Goal: Information Seeking & Learning: Understand process/instructions

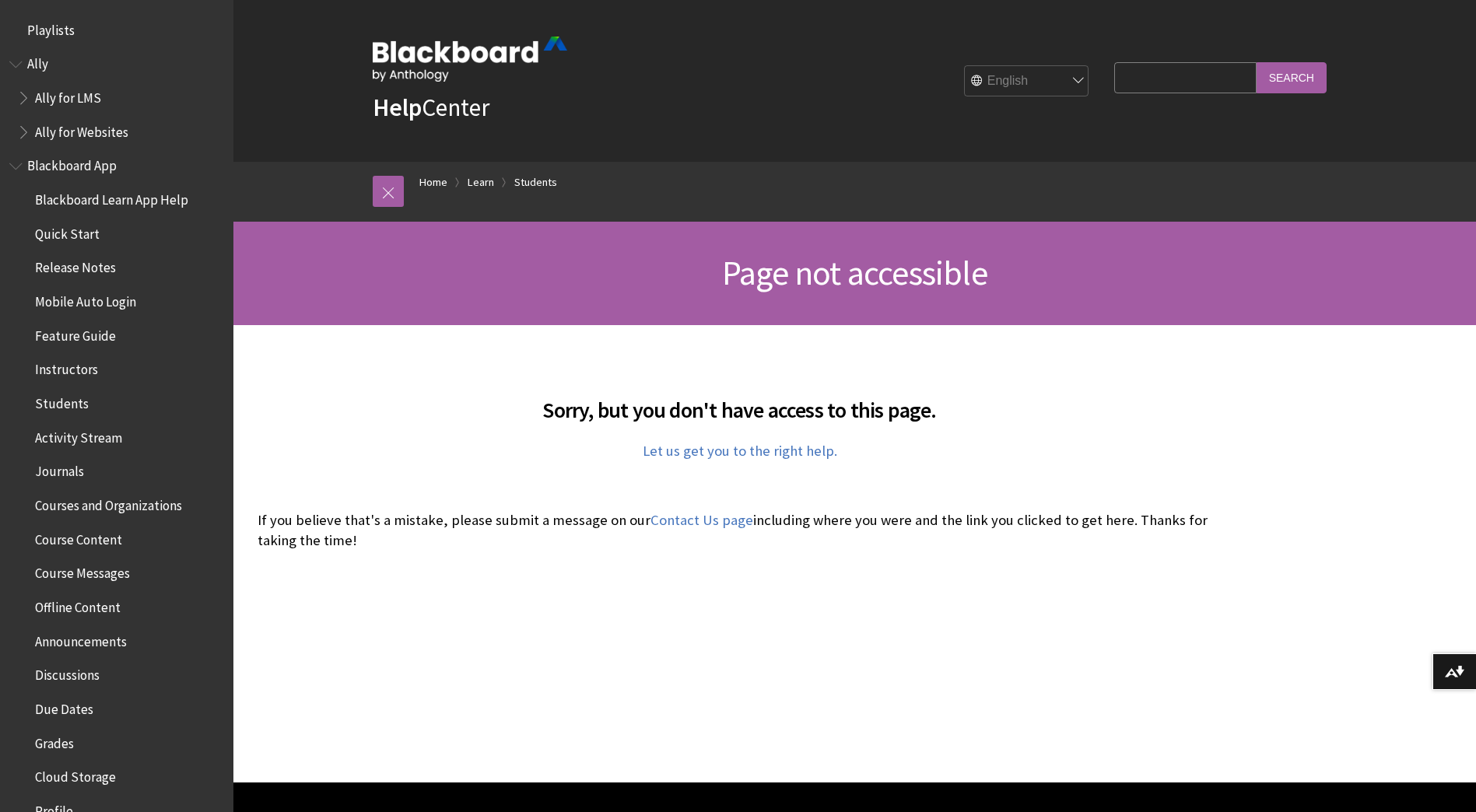
click at [1143, 85] on input "Search Query" at bounding box center [1184, 78] width 142 height 30
type input "cancel course"
click at [1257, 63] on input "Search" at bounding box center [1292, 78] width 70 height 30
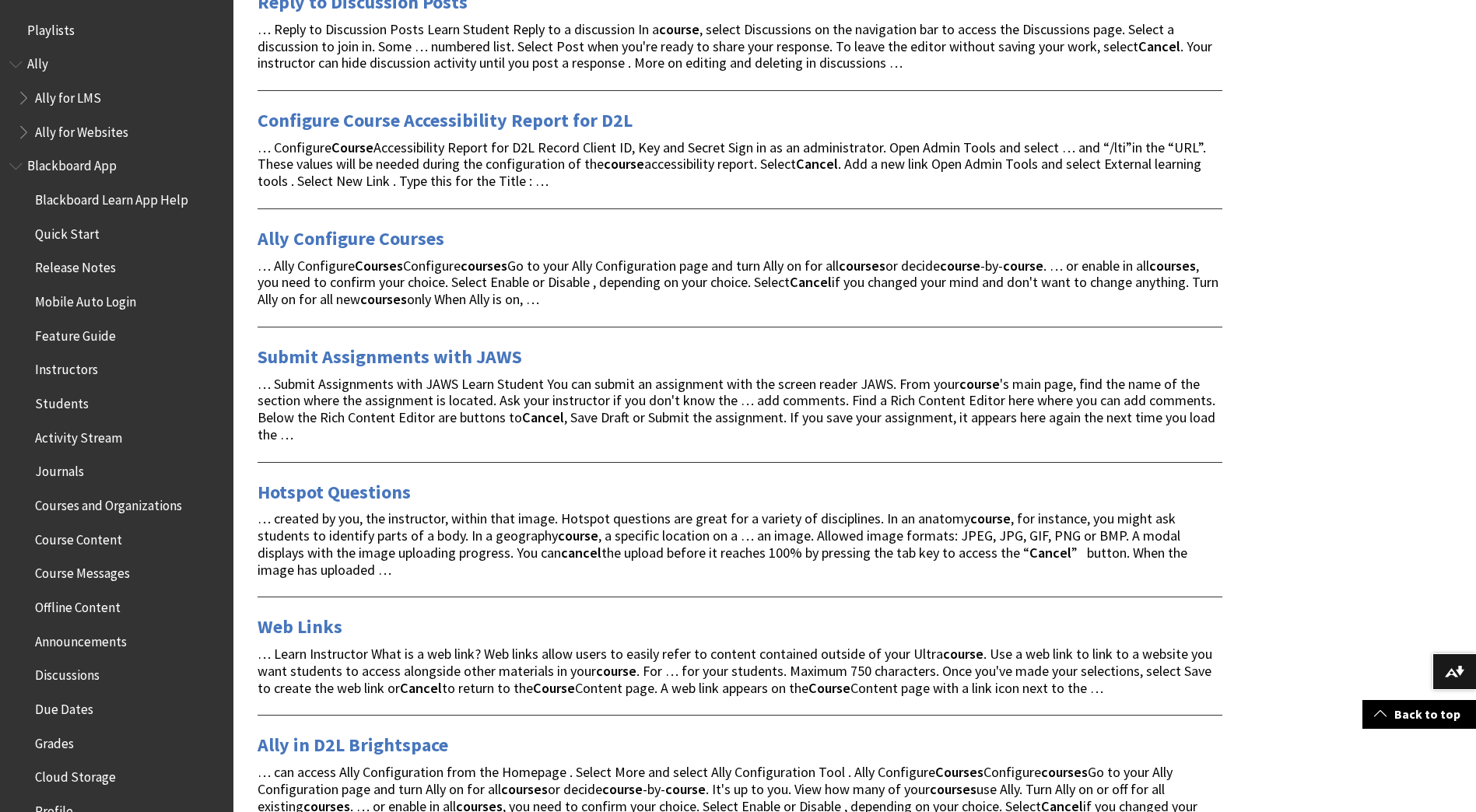
scroll to position [1478, 0]
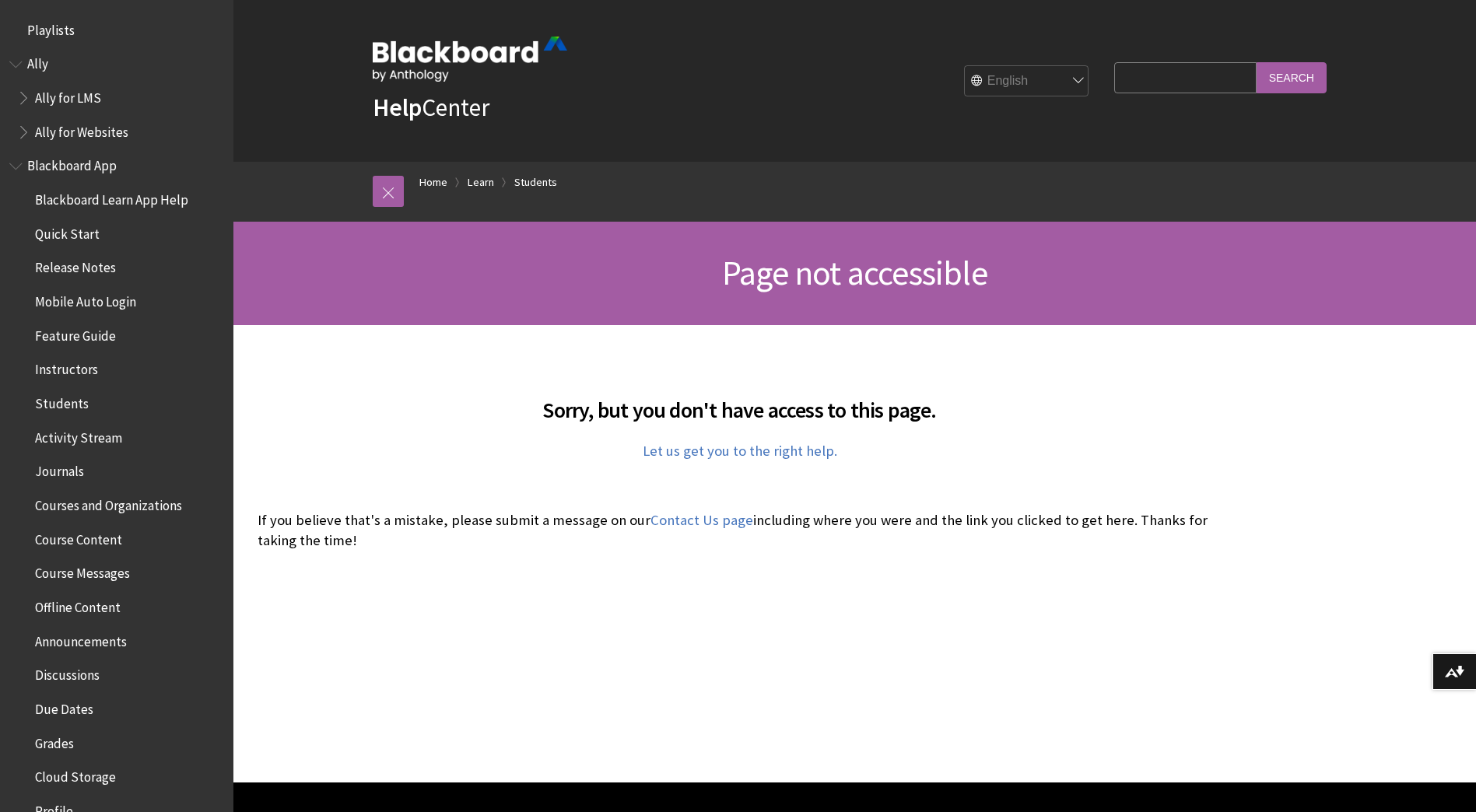
click at [1161, 75] on input "Search Query" at bounding box center [1184, 78] width 142 height 30
type input "cancel"
click at [1257, 63] on input "Search" at bounding box center [1292, 78] width 70 height 30
click at [1139, 73] on input "cancel" at bounding box center [1184, 78] width 142 height 30
click at [1133, 73] on input "cancel" at bounding box center [1184, 78] width 142 height 30
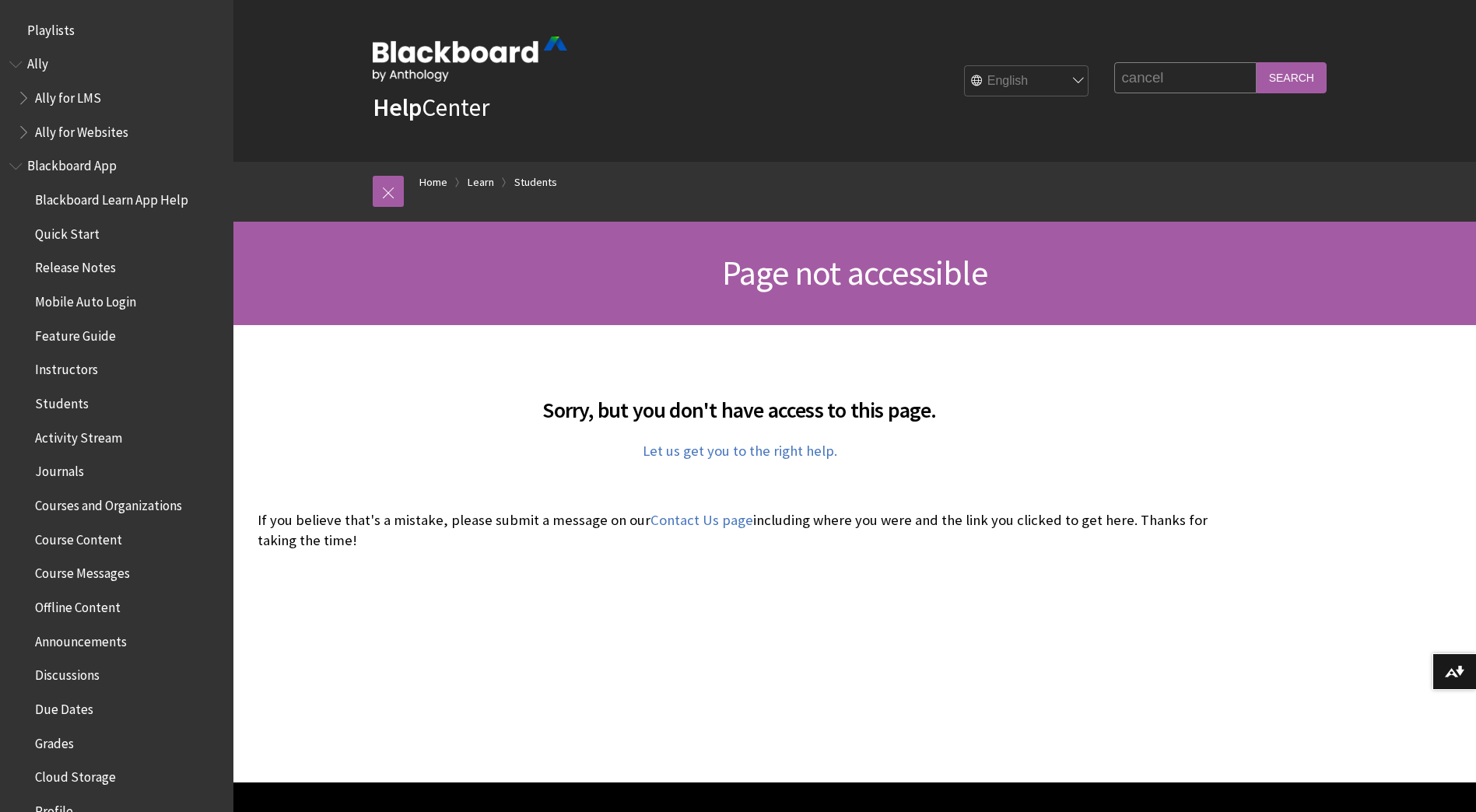
click at [1133, 73] on input "cancel" at bounding box center [1184, 78] width 142 height 30
type input "withdraw"
click at [1257, 63] on input "Search" at bounding box center [1292, 78] width 70 height 30
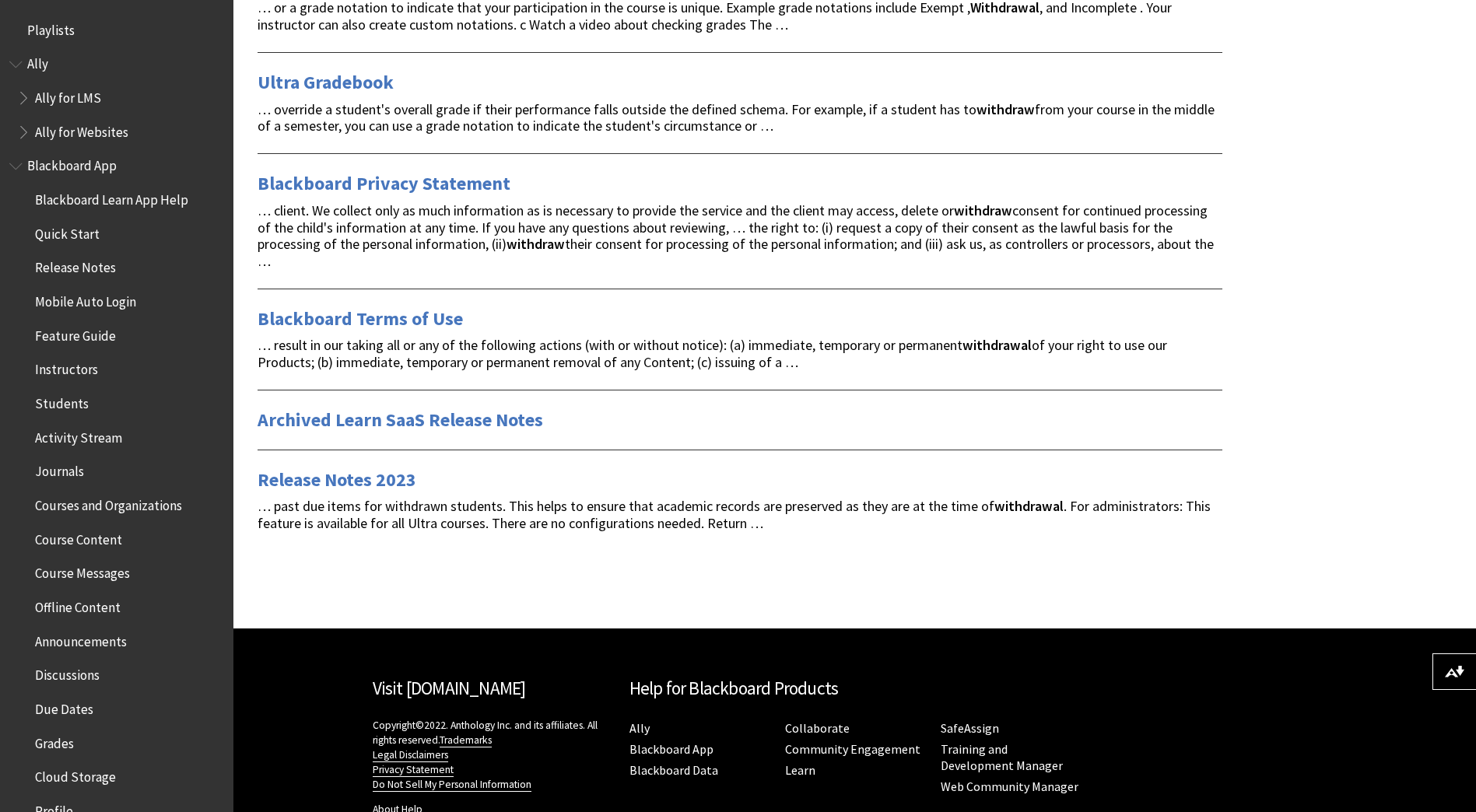
scroll to position [544, 0]
